Goal: Task Accomplishment & Management: Use online tool/utility

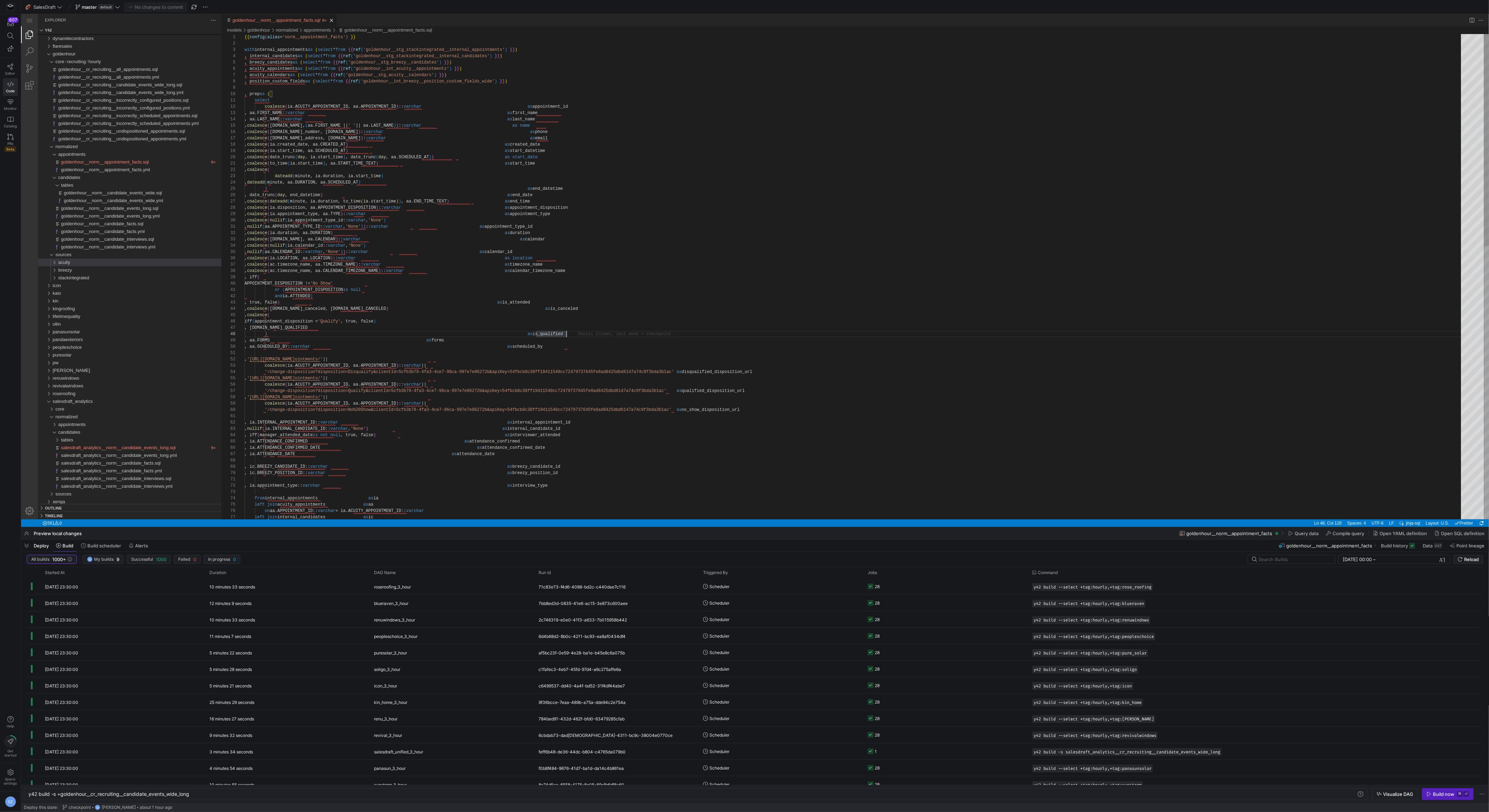
type textarea ", '[URL][DOMAIN_NAME]' || coalesce(ia.ACUITY_APPOINTMENT_ID, aa.APPOINTMENT_ID)…"
click at [886, 359] on div ", internal_candidates as ( select * from {{ ref ( 'goldenhour__stg_stackintegra…" at bounding box center [855, 589] width 1221 height 1110
